Goal: Information Seeking & Learning: Learn about a topic

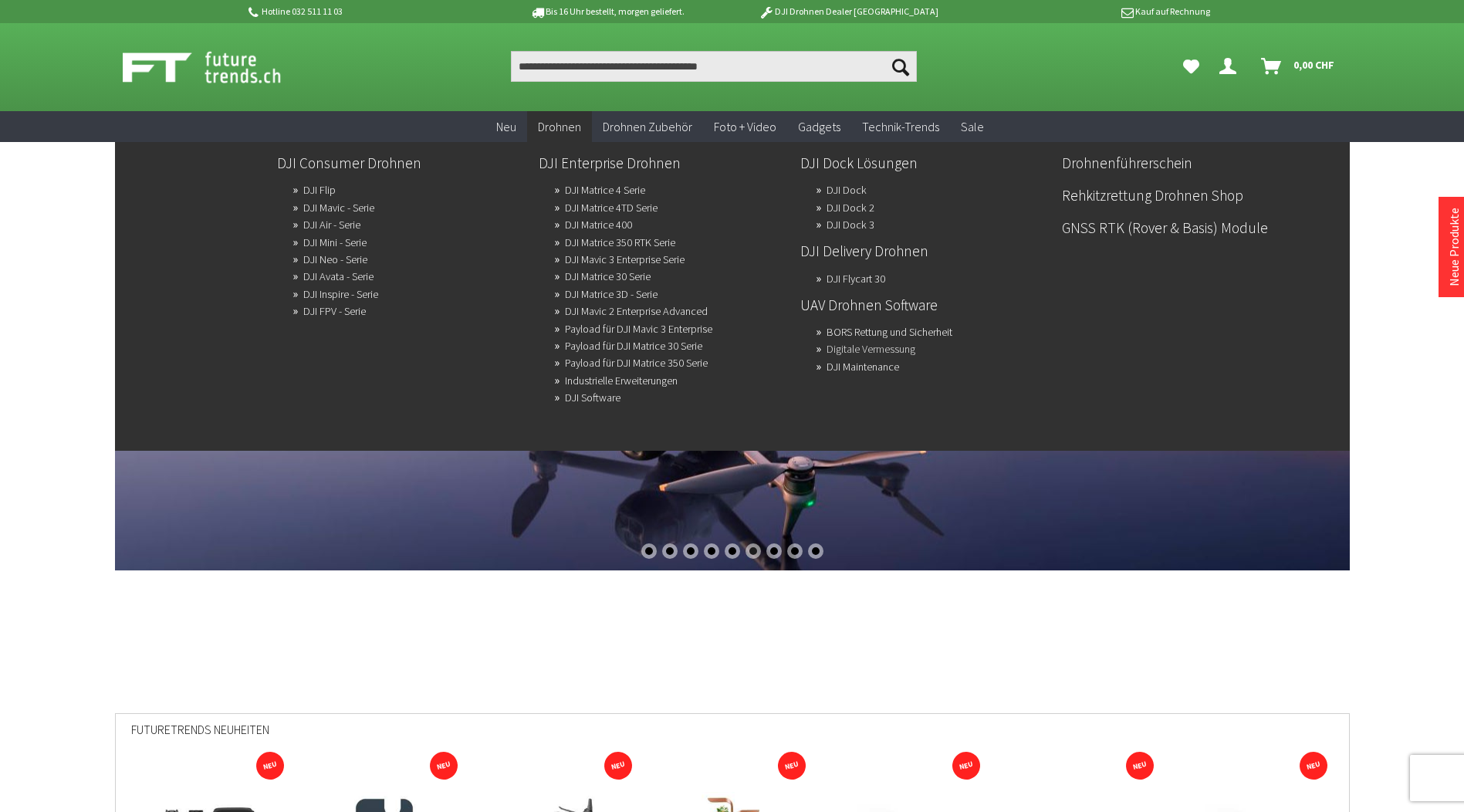
click at [875, 348] on link "Digitale Vermessung" at bounding box center [871, 349] width 89 height 22
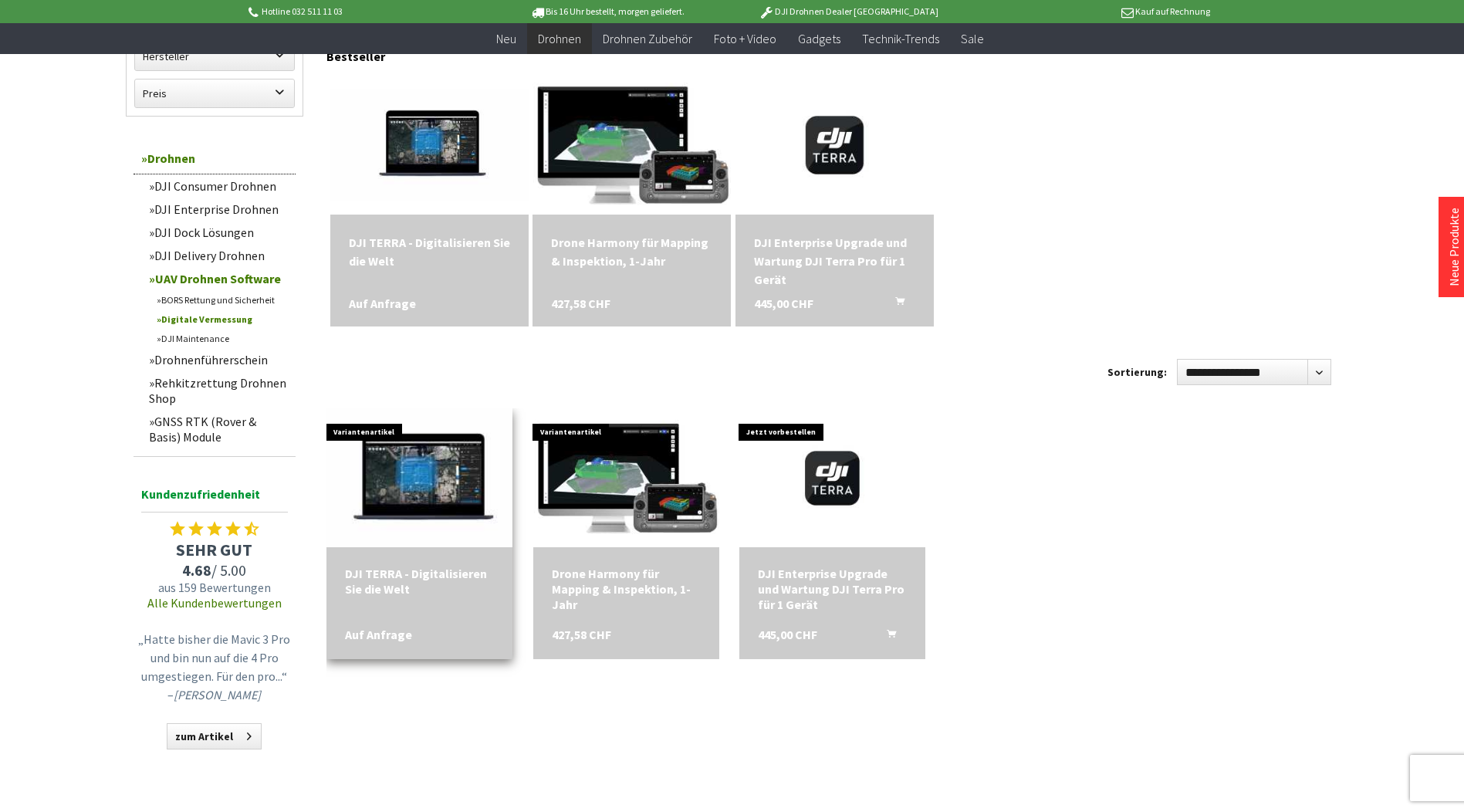
scroll to position [155, 0]
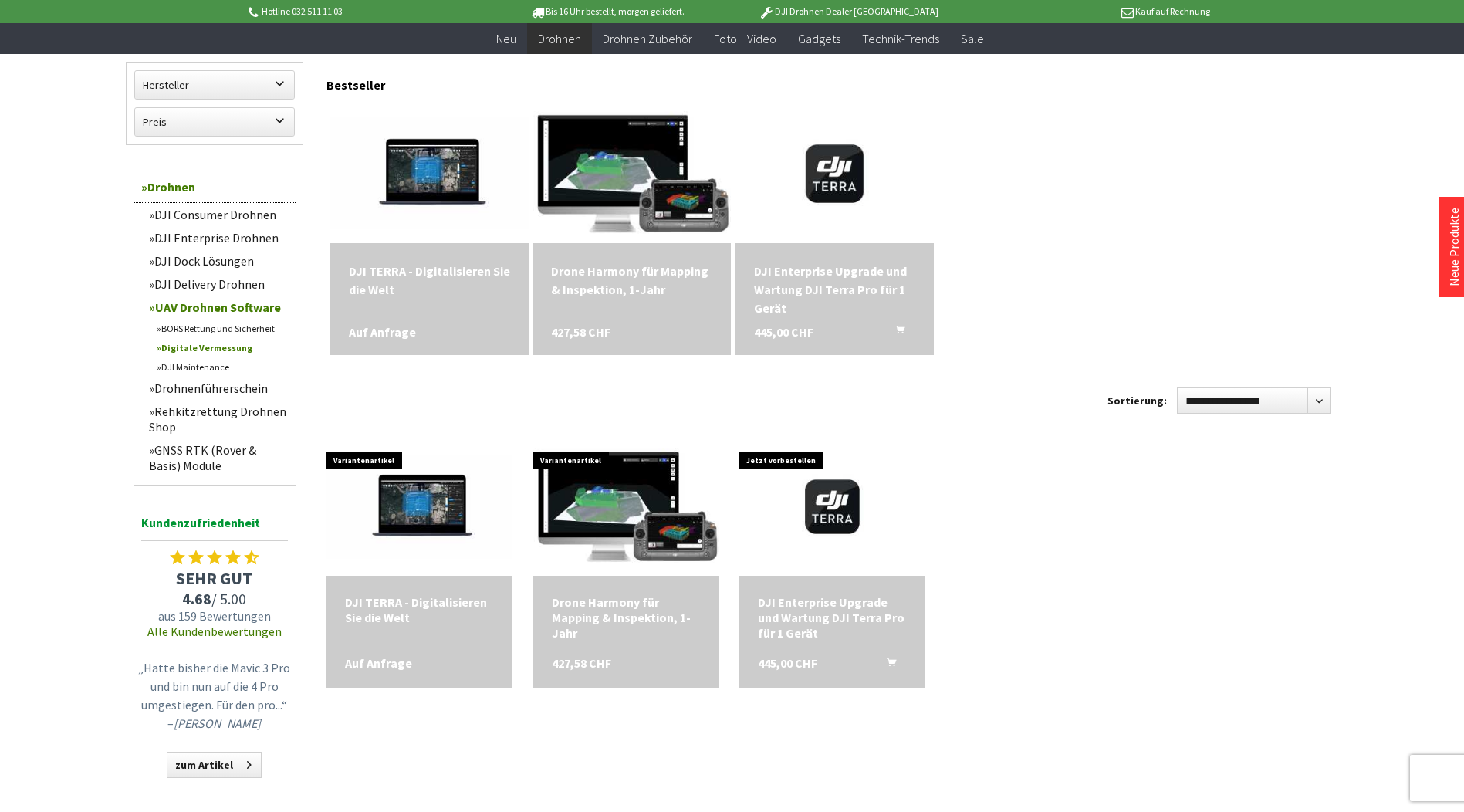
click at [457, 278] on div "DJI TERRA - Digitalisieren Sie die Welt" at bounding box center [429, 280] width 161 height 37
